Goal: Entertainment & Leisure: Consume media (video, audio)

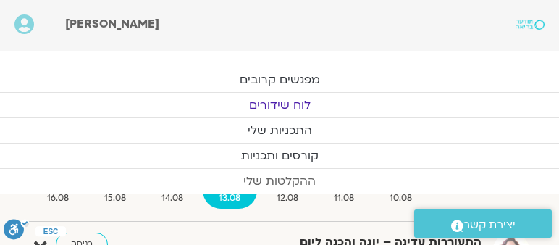
click at [287, 174] on link "ההקלטות שלי" at bounding box center [279, 181] width 559 height 25
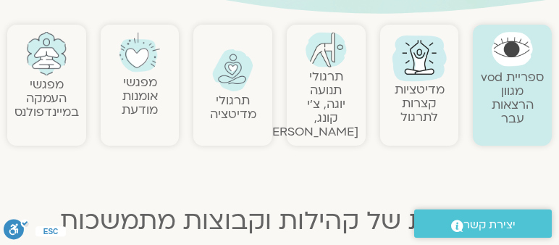
scroll to position [289, 0]
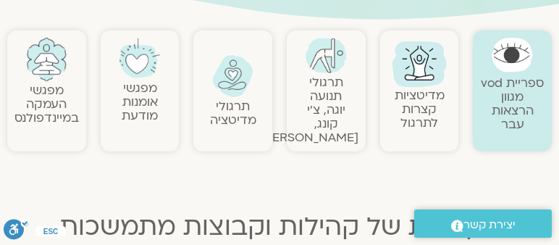
click at [51, 106] on link "מפגשי העמקה במיינדפולנס" at bounding box center [46, 104] width 64 height 44
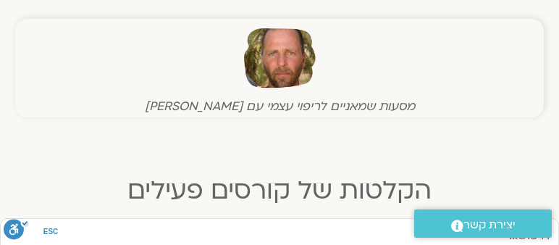
scroll to position [658, 0]
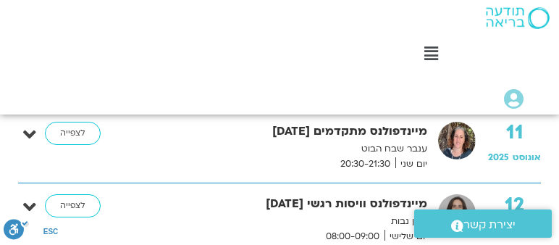
scroll to position [1033, 0]
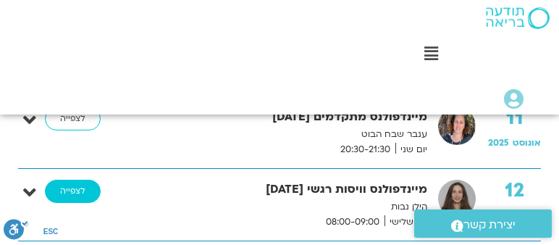
click at [70, 179] on link "לצפייה" at bounding box center [73, 190] width 56 height 23
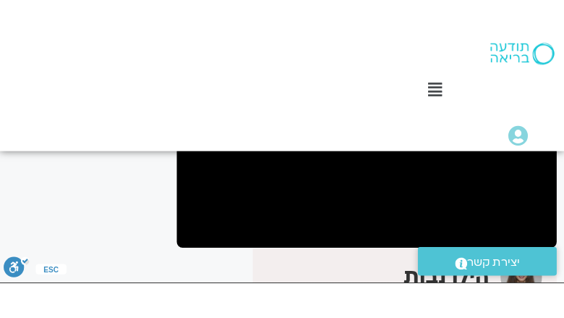
scroll to position [237, 0]
